Goal: Transaction & Acquisition: Purchase product/service

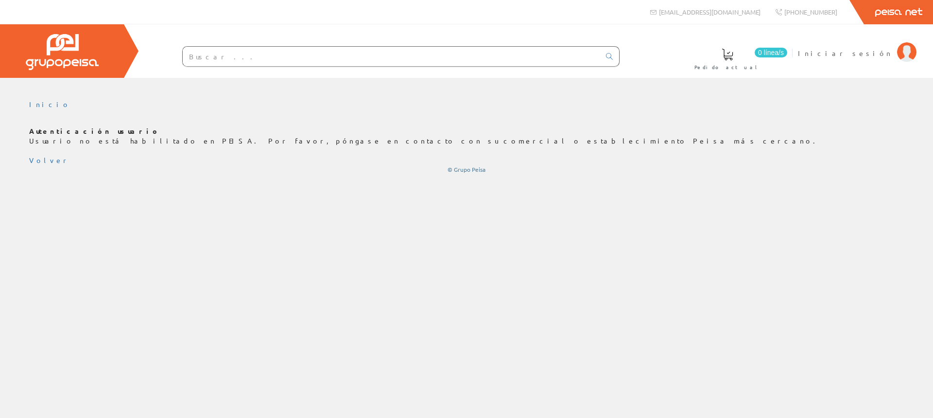
click at [254, 54] on input "text" at bounding box center [392, 56] width 418 height 19
click at [368, 57] on input "text" at bounding box center [392, 56] width 418 height 19
paste input "ECOT818330B"
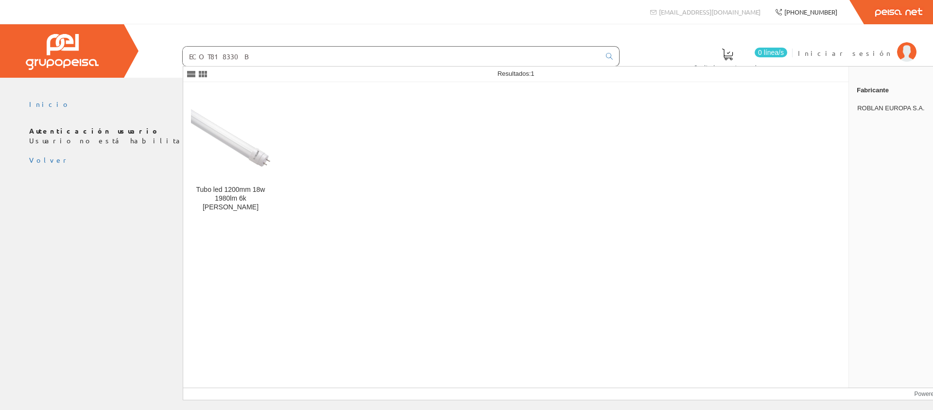
type input "ECOT818330B"
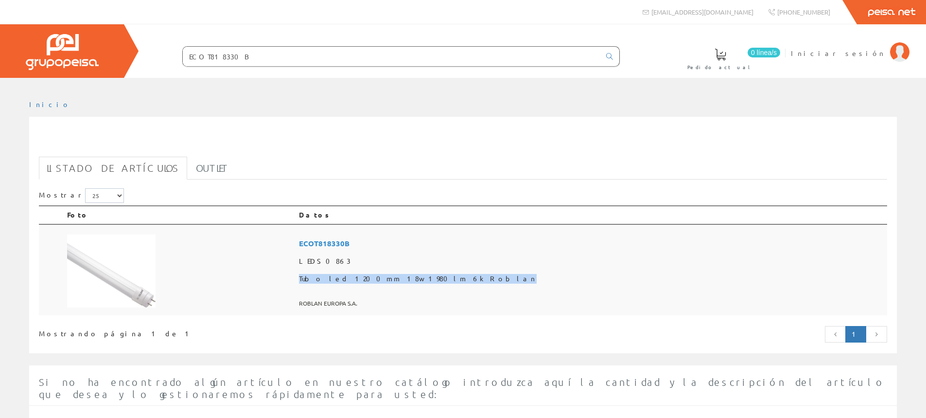
drag, startPoint x: 543, startPoint y: 278, endPoint x: 406, endPoint y: 283, distance: 137.1
click at [406, 283] on td "ECOT818330B LEDS0863 Tubo led 1200mm 18w 1980lm 6k Roblan ROBLAN EUROPA S.A." at bounding box center [591, 269] width 592 height 91
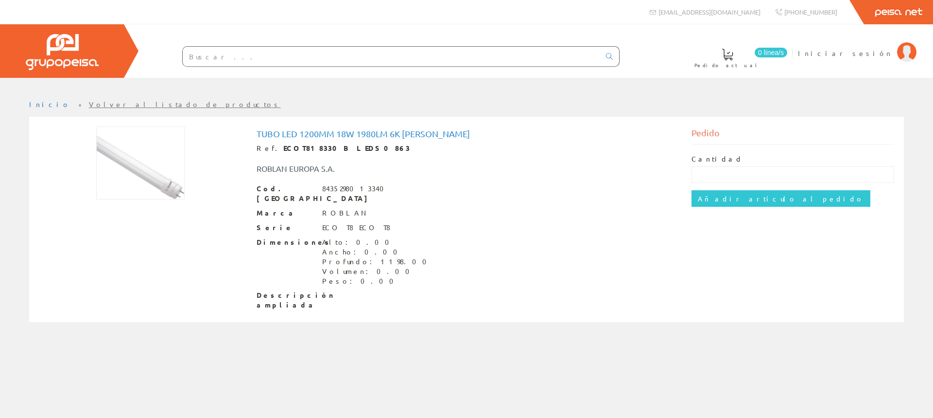
drag, startPoint x: 0, startPoint y: 0, endPoint x: 207, endPoint y: 107, distance: 232.8
click at [207, 107] on ul "Inicio Volver al listado de productos" at bounding box center [466, 108] width 875 height 17
drag, startPoint x: 446, startPoint y: 136, endPoint x: 244, endPoint y: 134, distance: 201.2
click at [244, 134] on div "Tubo led 1200mm 18w 1980lm 6k Roblan Ref. ECOT818330B LEDS0863 ROBLAN EUROPA S.…" at bounding box center [467, 220] width 870 height 188
copy div "Tubo led 1200mm 18w 1980lm 6k Roblan"
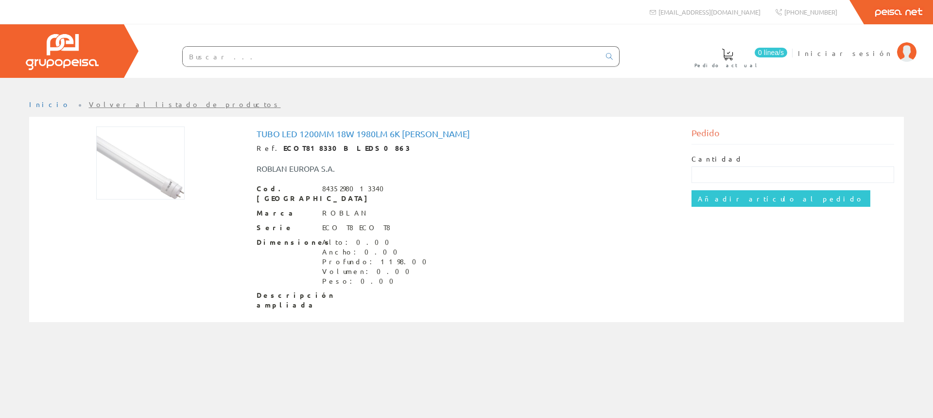
paste input "Tubo led 1200mm 18w 1980lm 6k Roblan"
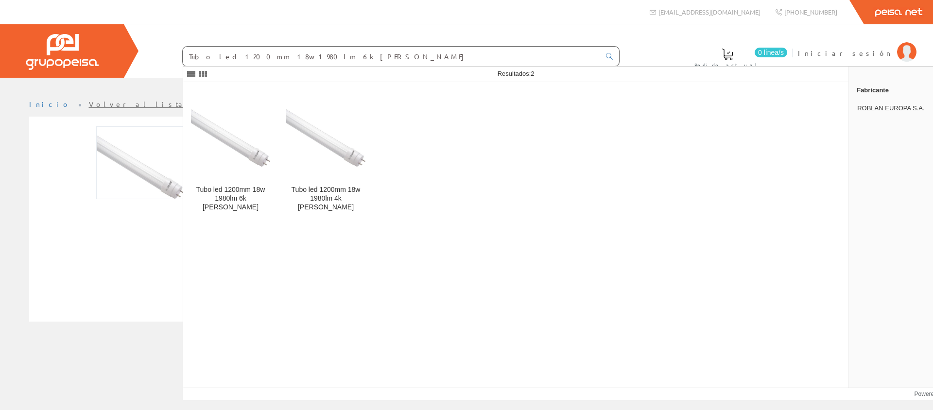
drag, startPoint x: 324, startPoint y: 57, endPoint x: 229, endPoint y: 42, distance: 95.5
click at [160, 46] on div "Tubo led 1200mm 18w 1980lm 6k Roblan" at bounding box center [381, 56] width 476 height 33
type input "Tubo led 1200mm 18w 1980lm 6k Roblan"
click at [247, 203] on div "Tubo led 1200mm 18w 1980lm 6k Roblan" at bounding box center [230, 199] width 79 height 26
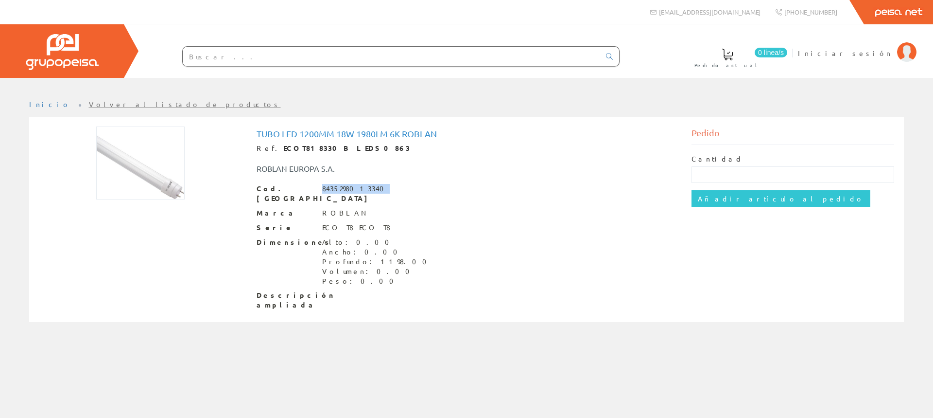
drag, startPoint x: 321, startPoint y: 188, endPoint x: 380, endPoint y: 186, distance: 58.4
click at [380, 186] on div "Cod. [PERSON_NAME] 8435298013340" at bounding box center [467, 193] width 420 height 19
click at [346, 191] on div "8435298013340" at bounding box center [356, 189] width 68 height 10
drag, startPoint x: 322, startPoint y: 189, endPoint x: 377, endPoint y: 192, distance: 55.0
click at [377, 192] on div "Cod. [PERSON_NAME] 8435298013340" at bounding box center [467, 193] width 420 height 19
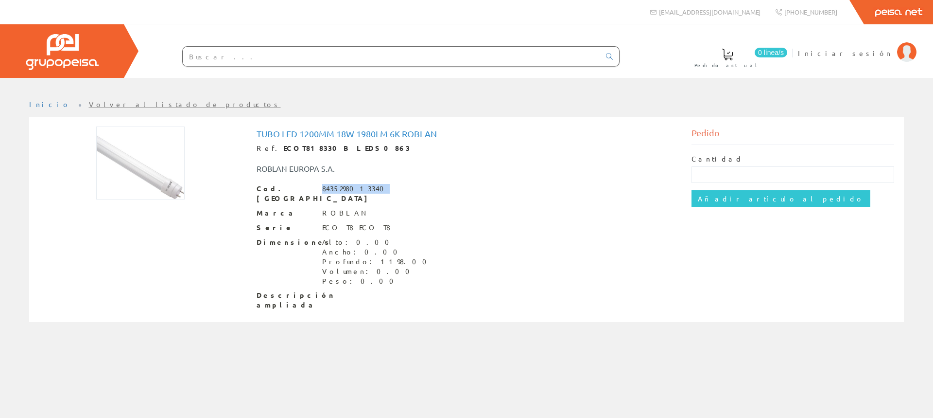
copy div "8435298013340"
click at [749, 183] on div "Cantidad Añadir artículo al pedido" at bounding box center [793, 180] width 203 height 72
click at [749, 179] on input "text" at bounding box center [793, 174] width 203 height 17
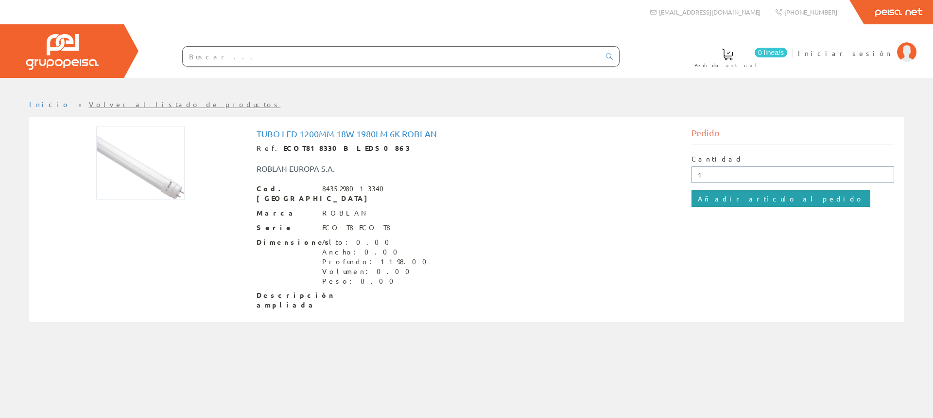
type input "1"
click at [731, 197] on input "Añadir artículo al pedido" at bounding box center [781, 198] width 179 height 17
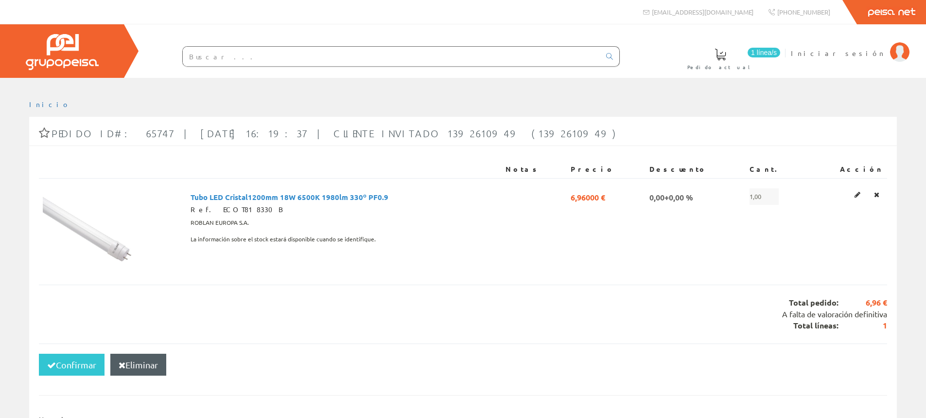
type input "[EMAIL_ADDRESS][DOMAIN_NAME]"
